Goal: Find specific page/section: Find specific page/section

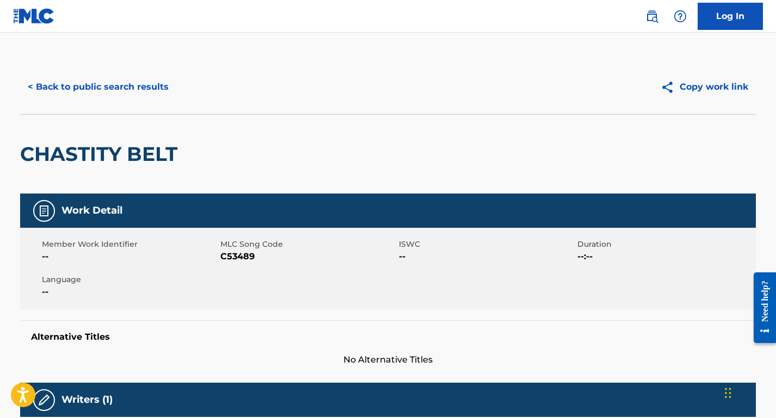
click at [98, 91] on button "< Back to public search results" at bounding box center [98, 86] width 156 height 27
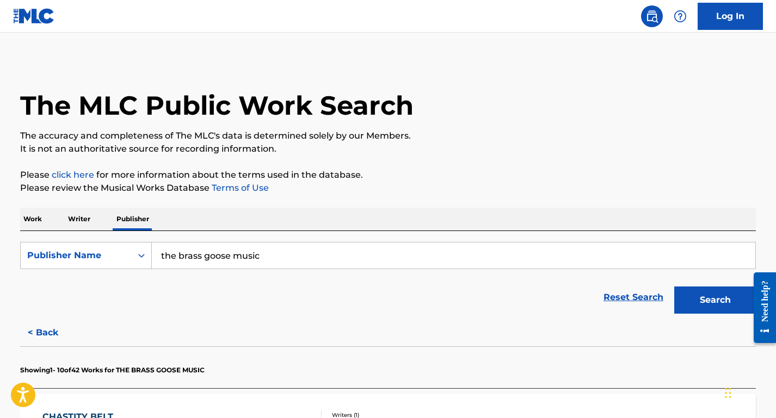
click at [35, 218] on p "Work" at bounding box center [32, 219] width 25 height 23
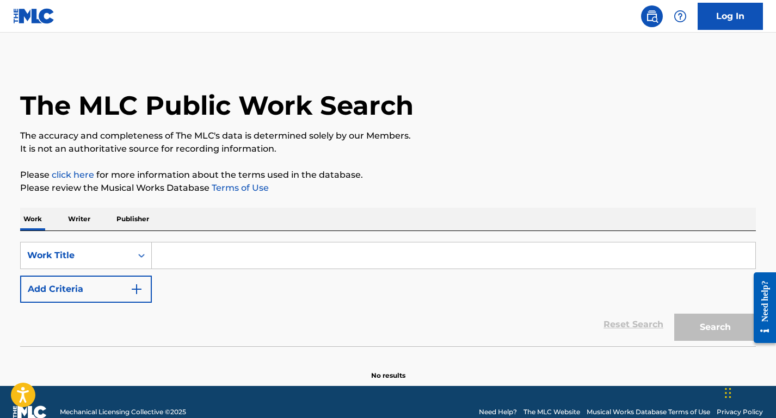
click at [189, 267] on input "Search Form" at bounding box center [453, 256] width 603 height 26
paste input "WHO"
type input "WHO"
click at [121, 286] on button "Add Criteria" at bounding box center [86, 289] width 132 height 27
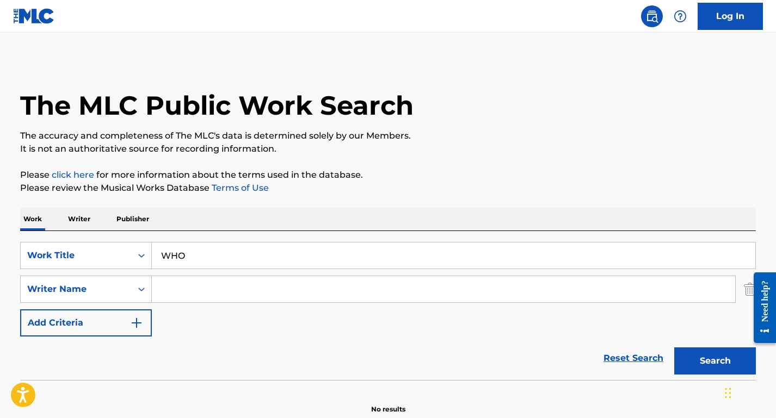
click at [214, 287] on input "Search Form" at bounding box center [443, 289] width 583 height 26
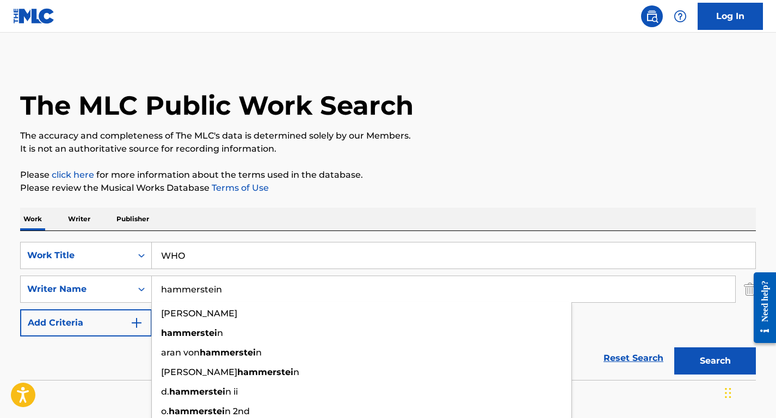
type input "hammerstein"
click at [674, 348] on button "Search" at bounding box center [715, 361] width 82 height 27
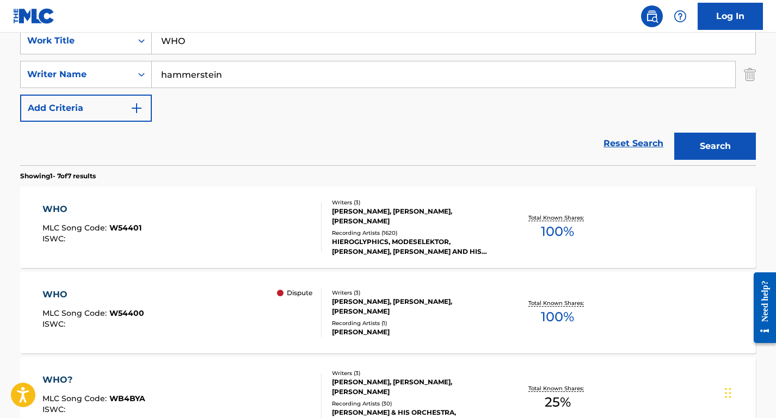
scroll to position [216, 0]
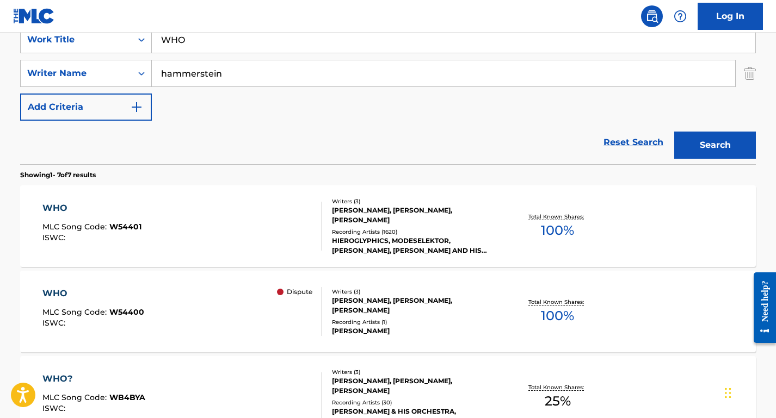
click at [274, 212] on div "WHO MLC Song Code : W54401 ISWC :" at bounding box center [182, 226] width 280 height 49
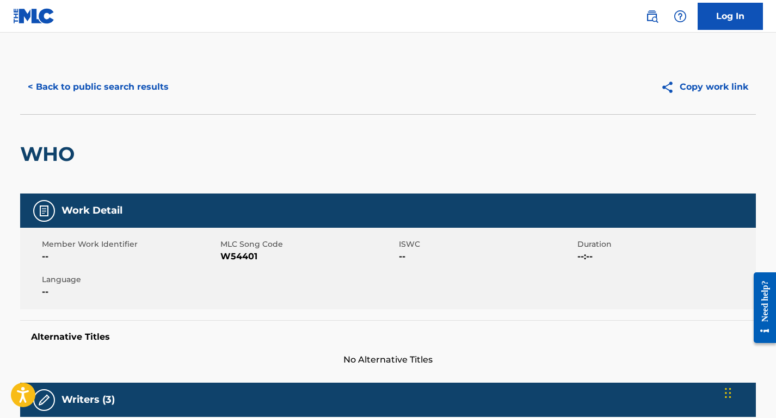
click at [112, 95] on button "< Back to public search results" at bounding box center [98, 86] width 156 height 27
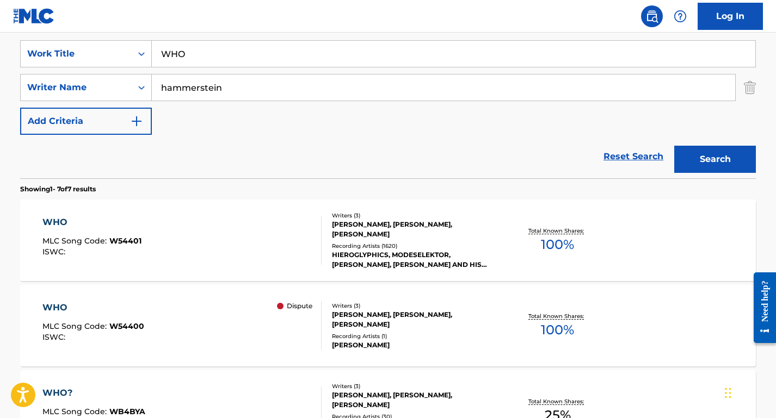
scroll to position [201, 0]
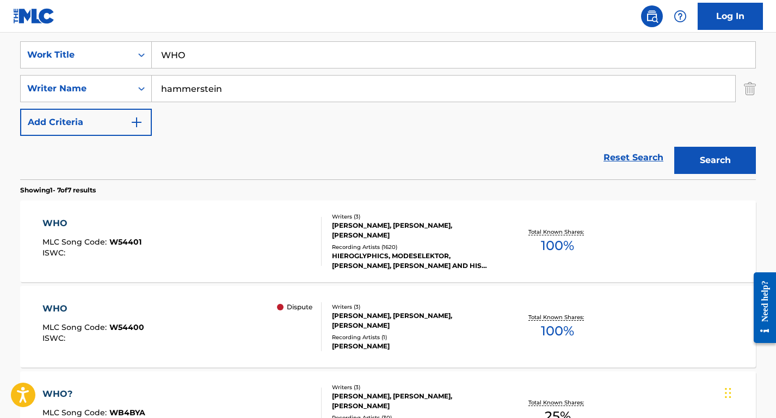
click at [191, 51] on input "WHO" at bounding box center [453, 55] width 603 height 26
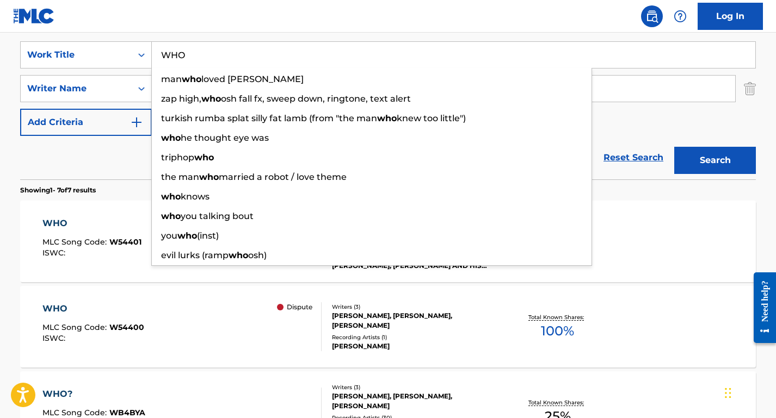
click at [191, 51] on input "WHO" at bounding box center [453, 55] width 603 height 26
paste input "IT'S A GOOD DAY"
type input "IT'S A GOOD DAY"
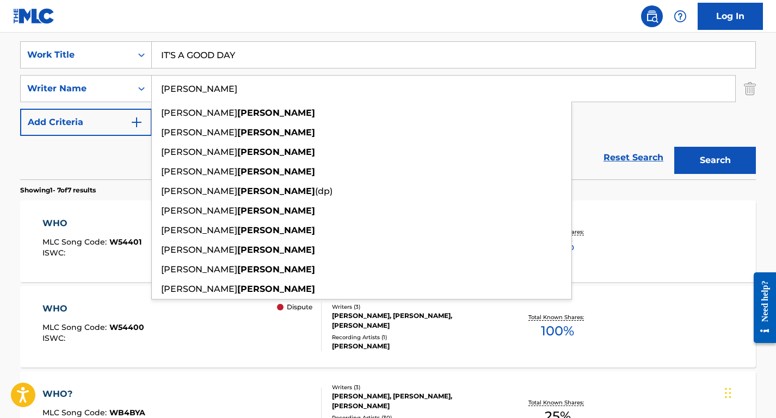
type input "[PERSON_NAME]"
click at [674, 147] on button "Search" at bounding box center [715, 160] width 82 height 27
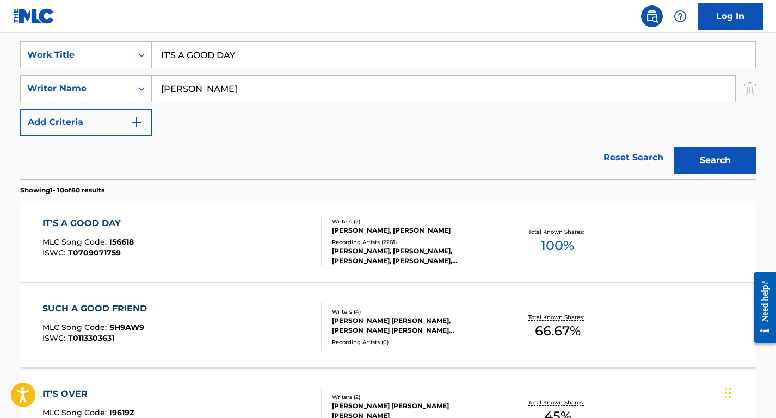
click at [258, 249] on div "IT'S A GOOD DAY MLC Song Code : I56618 ISWC : T0709071759" at bounding box center [182, 241] width 280 height 49
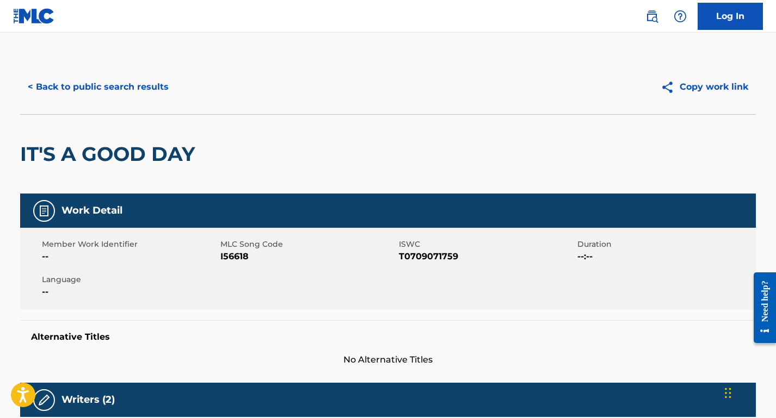
click at [126, 97] on button "< Back to public search results" at bounding box center [98, 86] width 156 height 27
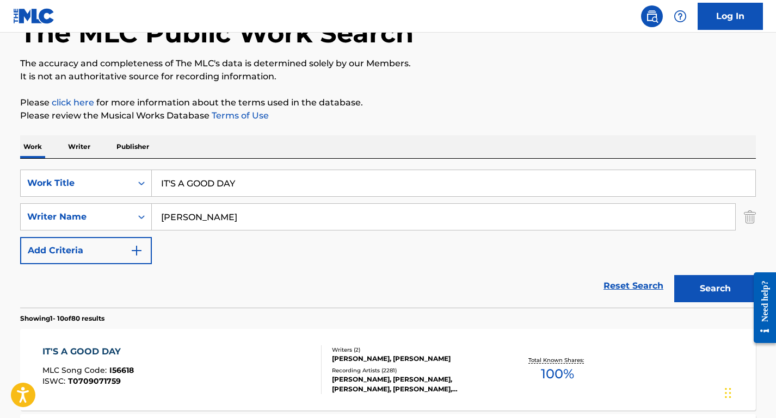
scroll to position [67, 0]
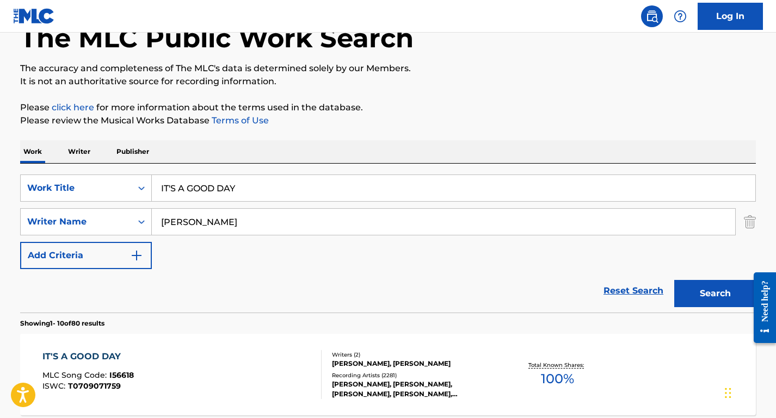
click at [82, 148] on p "Writer" at bounding box center [79, 151] width 29 height 23
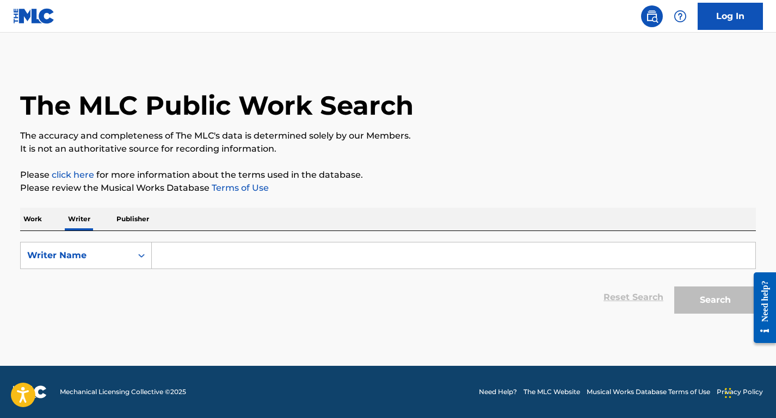
click at [206, 253] on input "Search Form" at bounding box center [453, 256] width 603 height 26
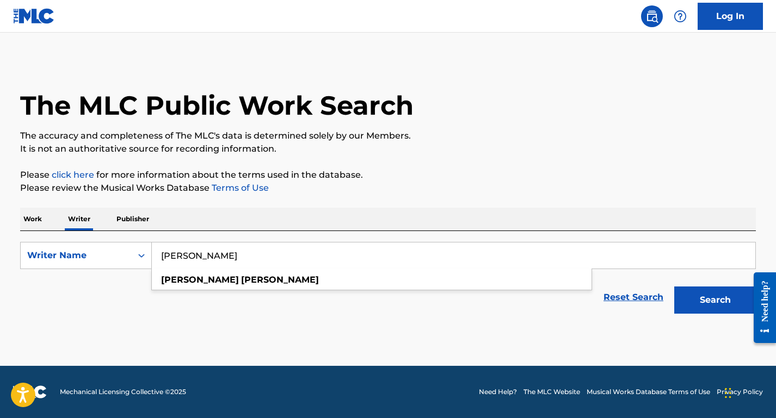
type input "[PERSON_NAME]"
click at [674, 287] on button "Search" at bounding box center [715, 300] width 82 height 27
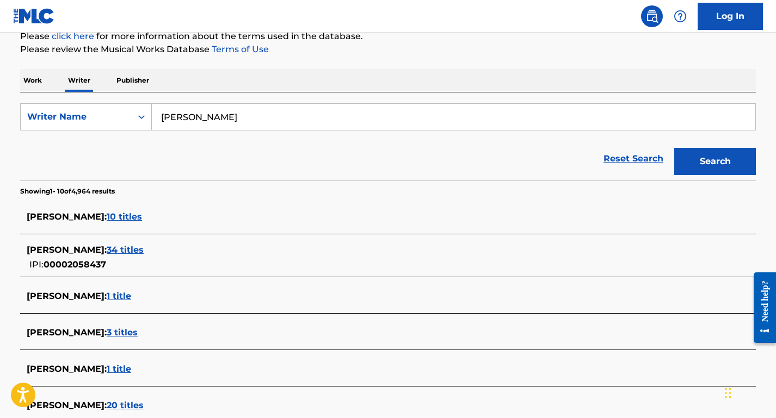
scroll to position [149, 0]
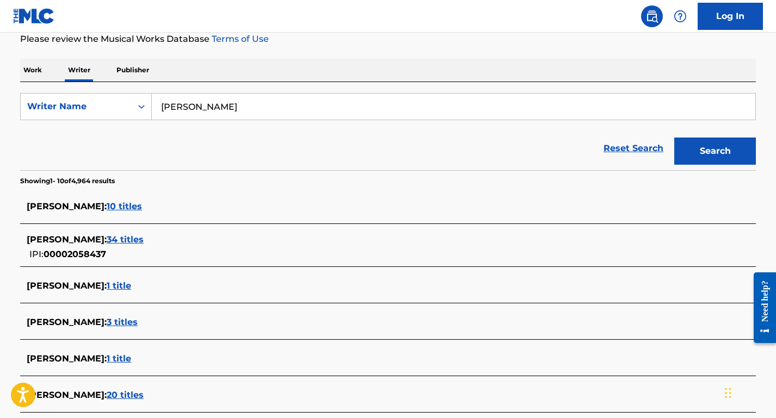
click at [119, 239] on span "34 titles" at bounding box center [125, 239] width 37 height 10
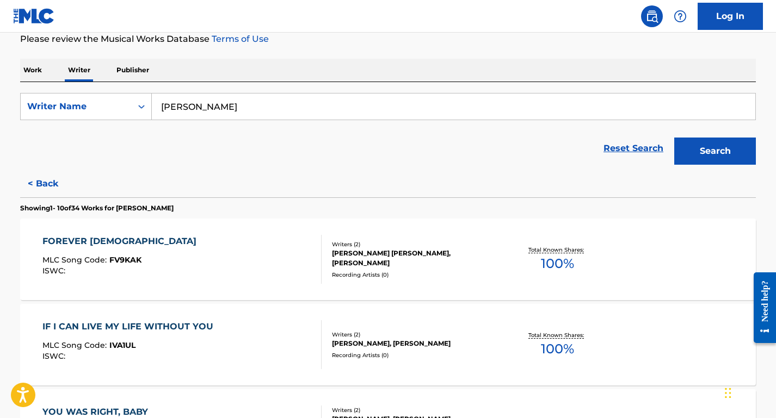
click at [229, 247] on div "FOREVER PAGANNINI MLC Song Code : FV9KAK ISWC :" at bounding box center [182, 259] width 280 height 49
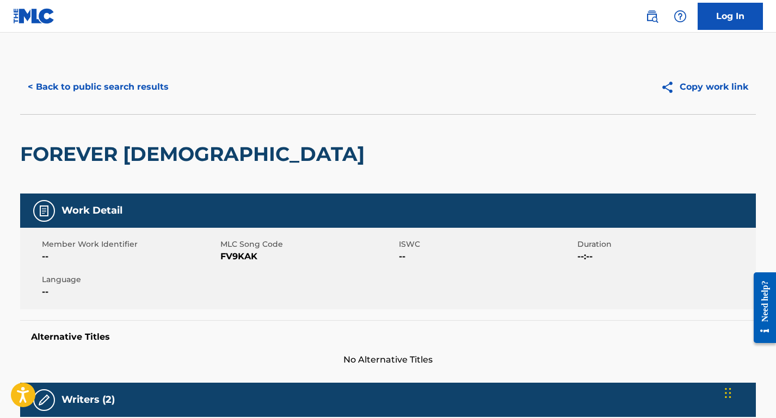
click at [148, 85] on button "< Back to public search results" at bounding box center [98, 86] width 156 height 27
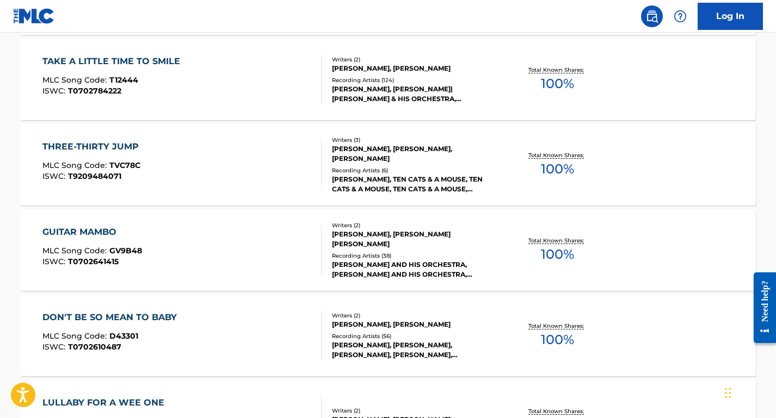
scroll to position [677, 0]
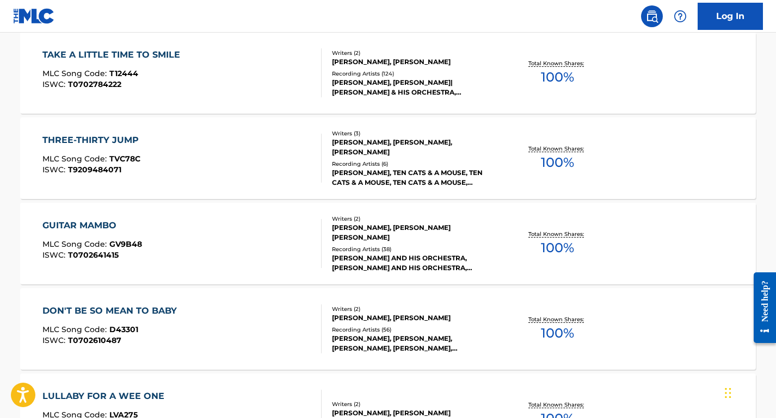
click at [251, 295] on div "DON'T BE SO MEAN TO BABY MLC Song Code : D43301 ISWC : T0702610487 Writers ( 2 …" at bounding box center [387, 329] width 735 height 82
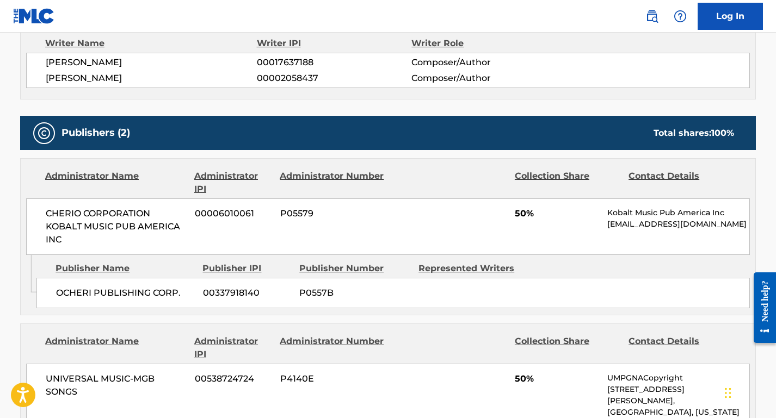
scroll to position [570, 0]
